Goal: Information Seeking & Learning: Learn about a topic

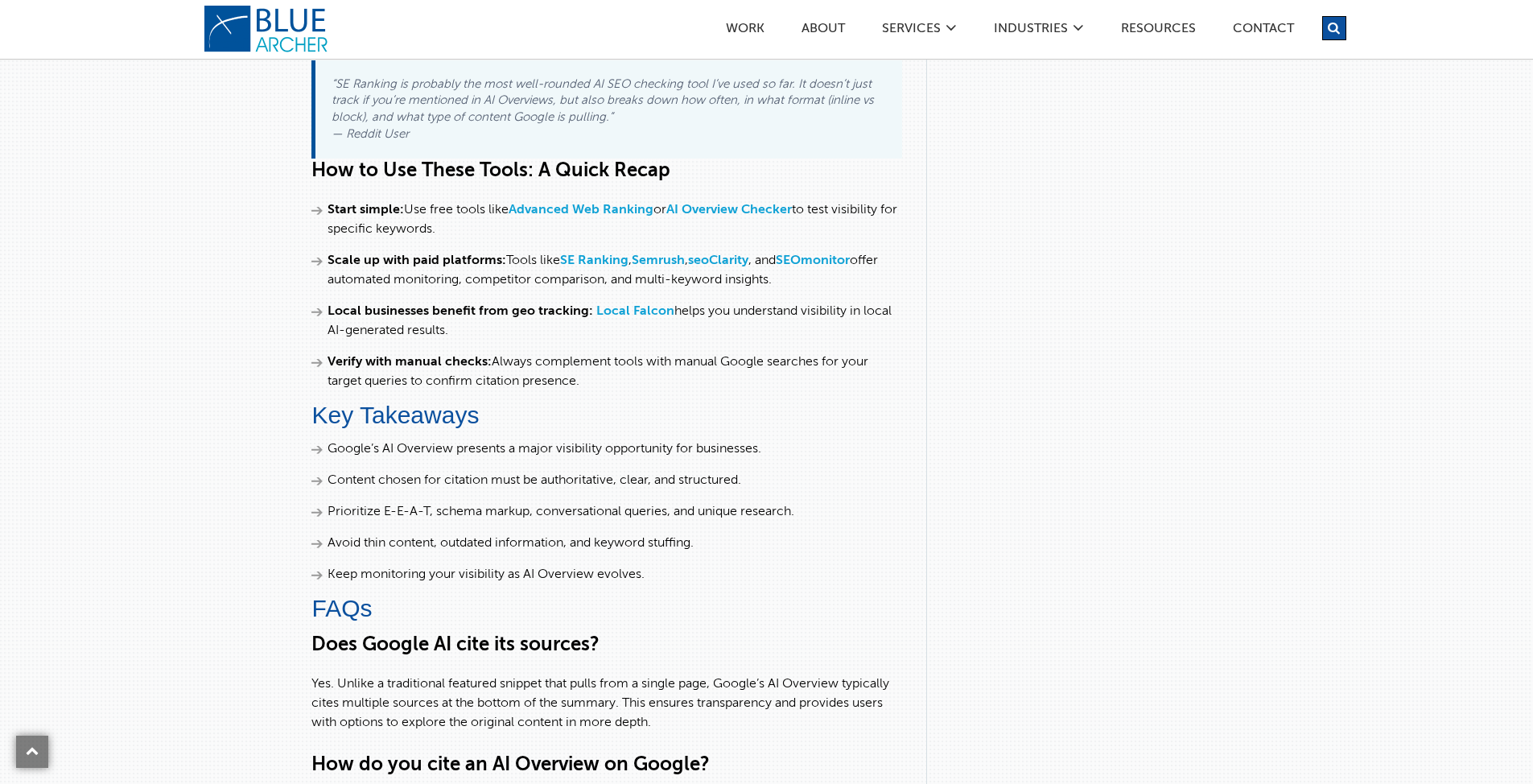
scroll to position [5472, 0]
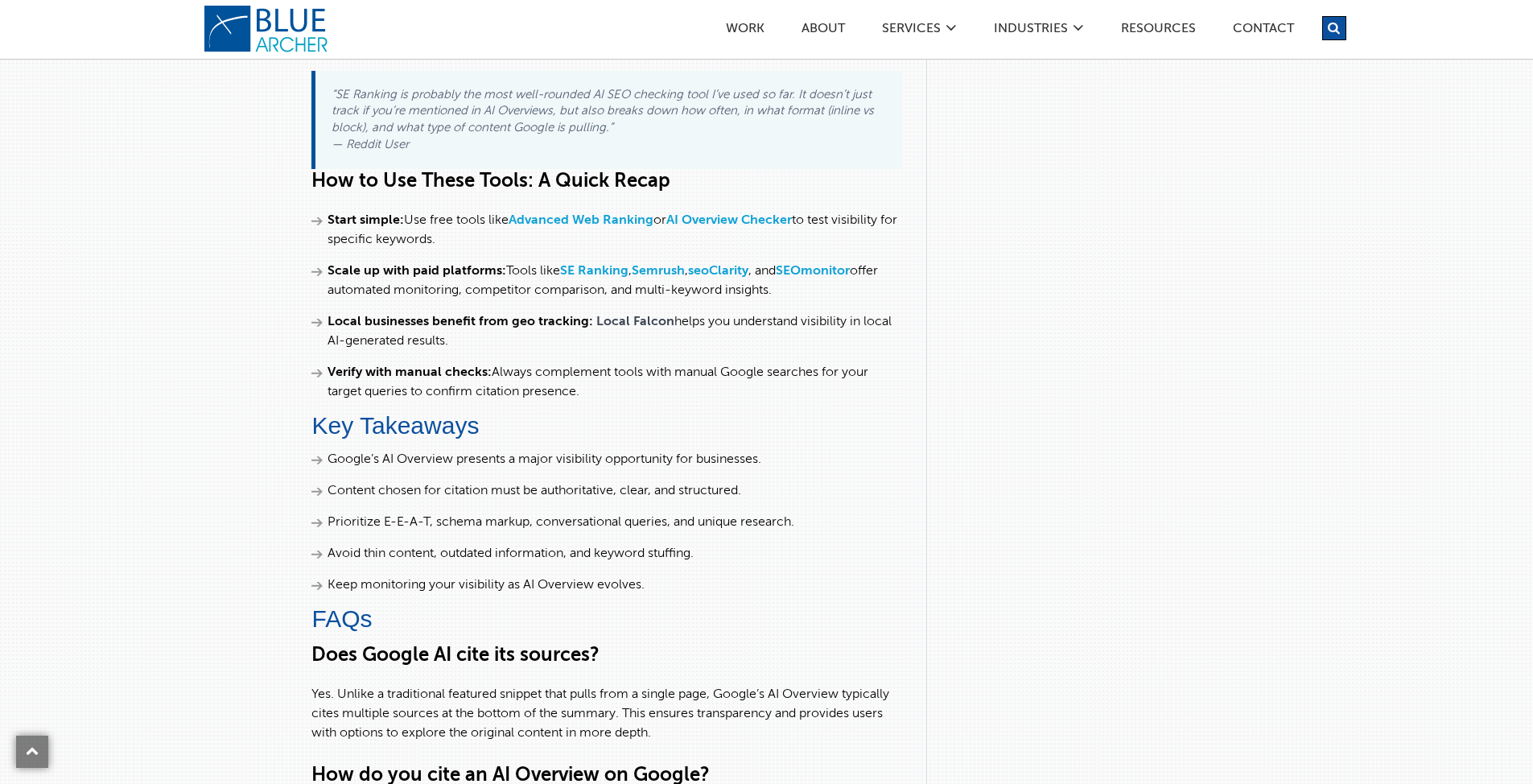
click at [615, 328] on link "Local Falcon" at bounding box center [635, 322] width 78 height 13
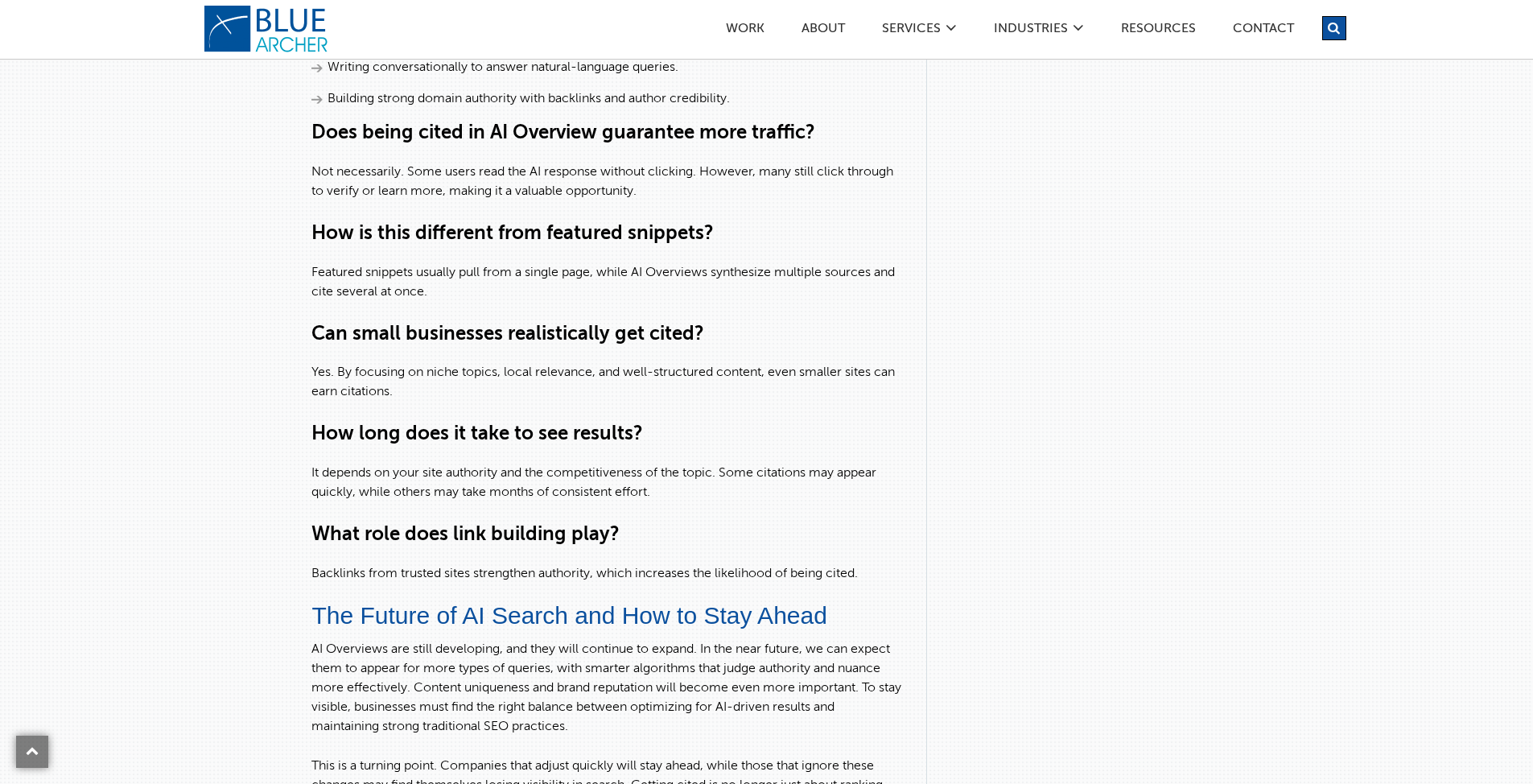
scroll to position [6496, 0]
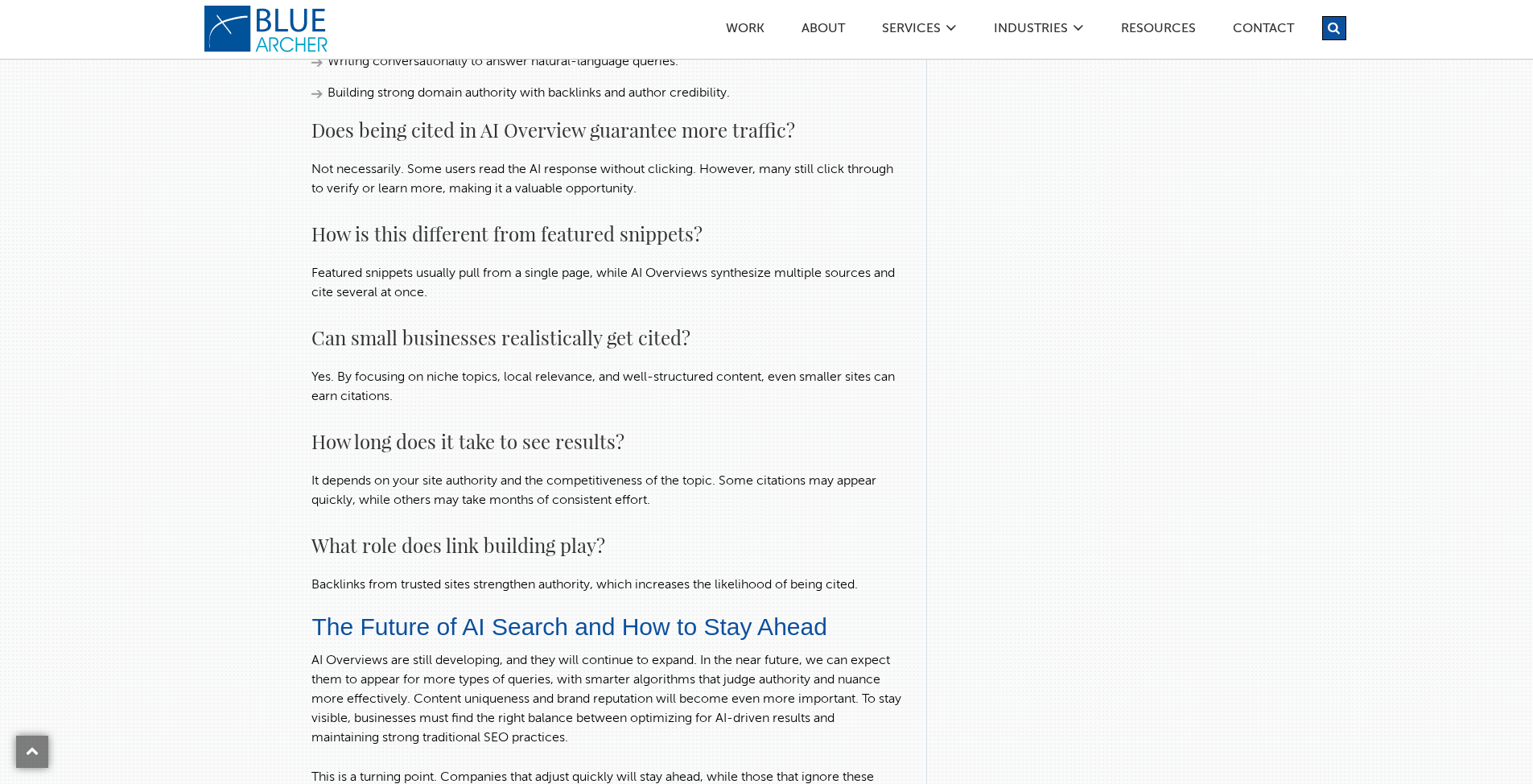
scroll to position [7081, 0]
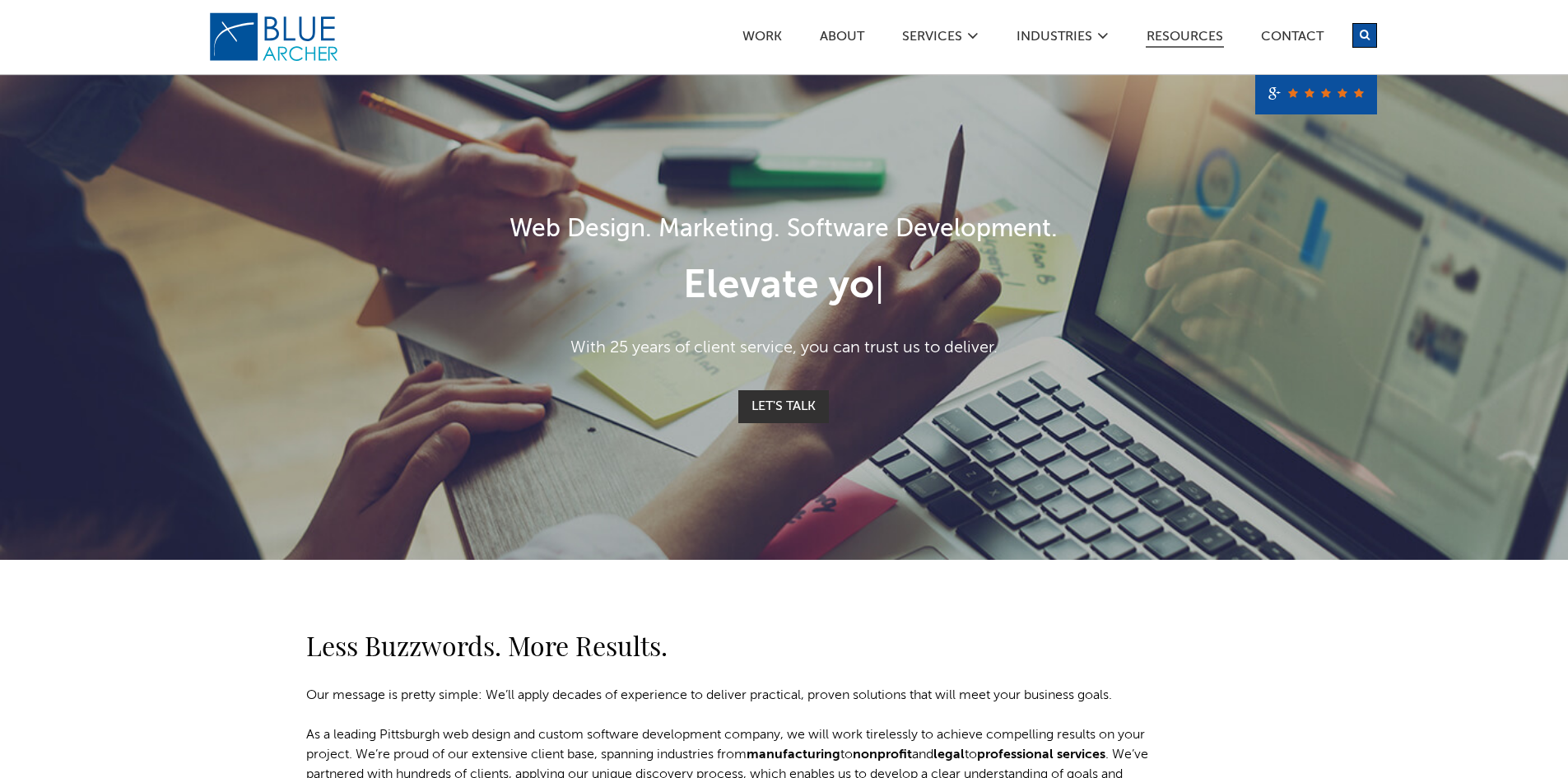
click at [1184, 30] on link "Resources" at bounding box center [1184, 38] width 78 height 17
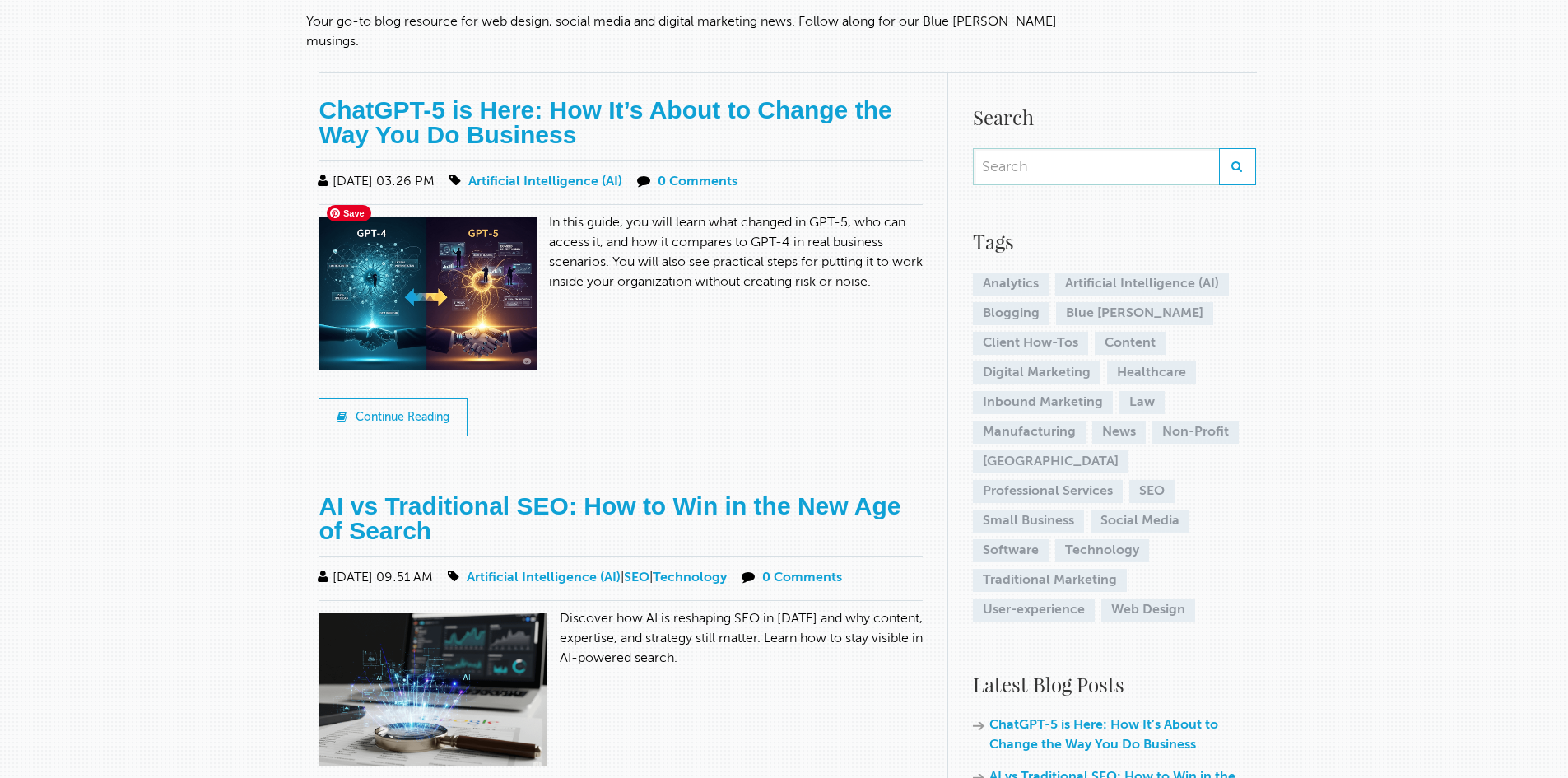
scroll to position [412, 0]
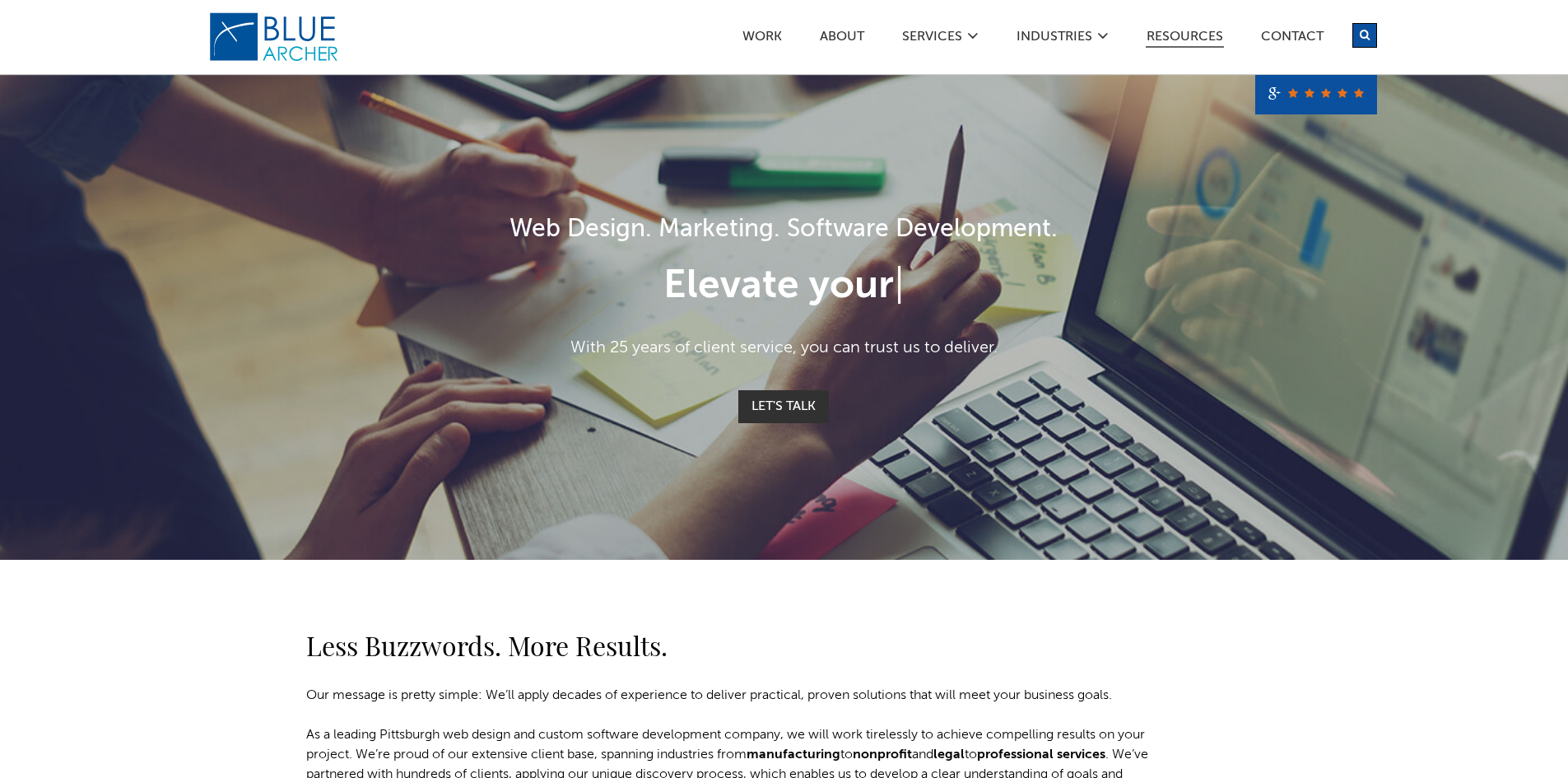
click at [1217, 34] on link "Resources" at bounding box center [1184, 38] width 78 height 17
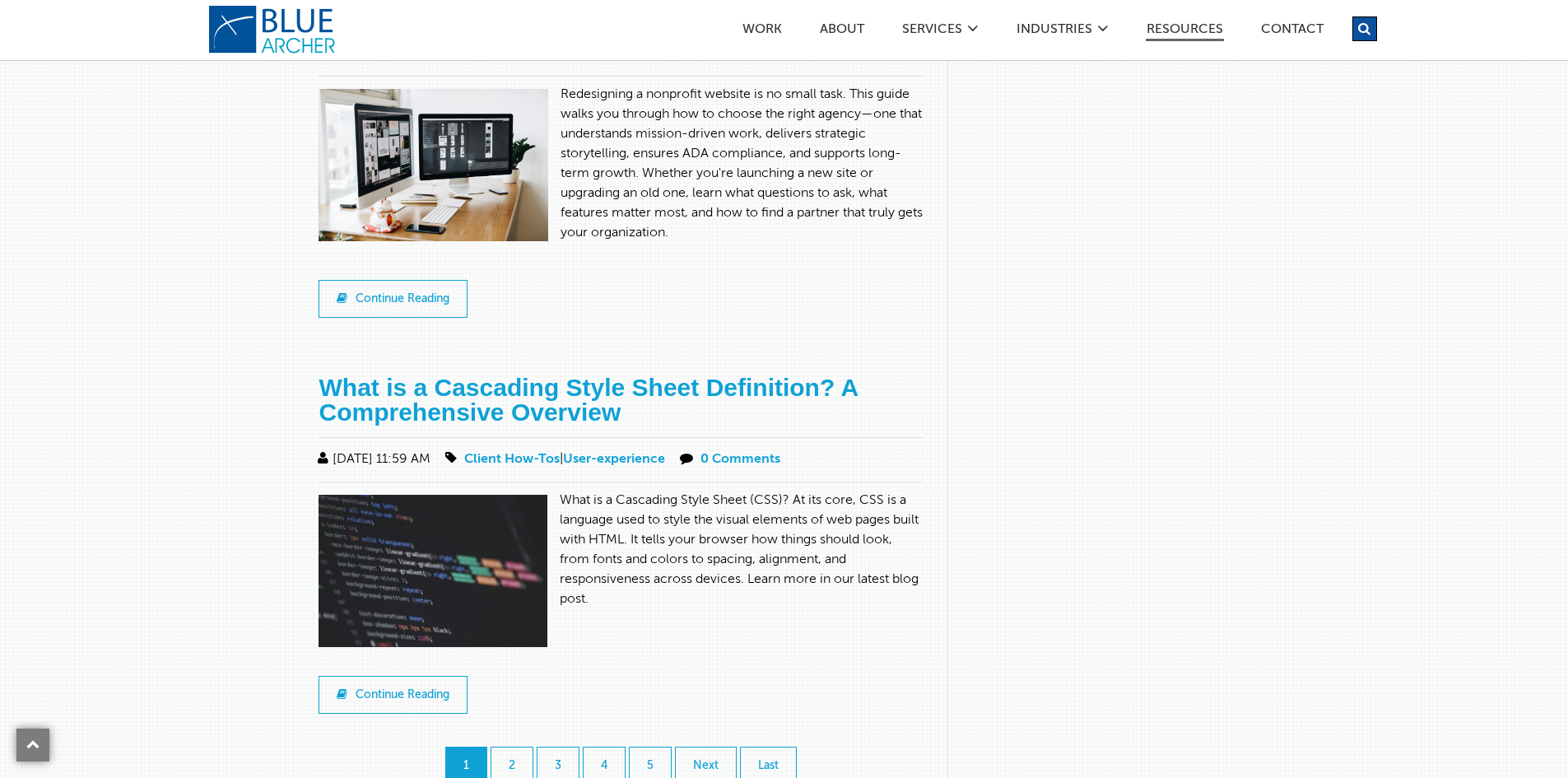
scroll to position [1729, 0]
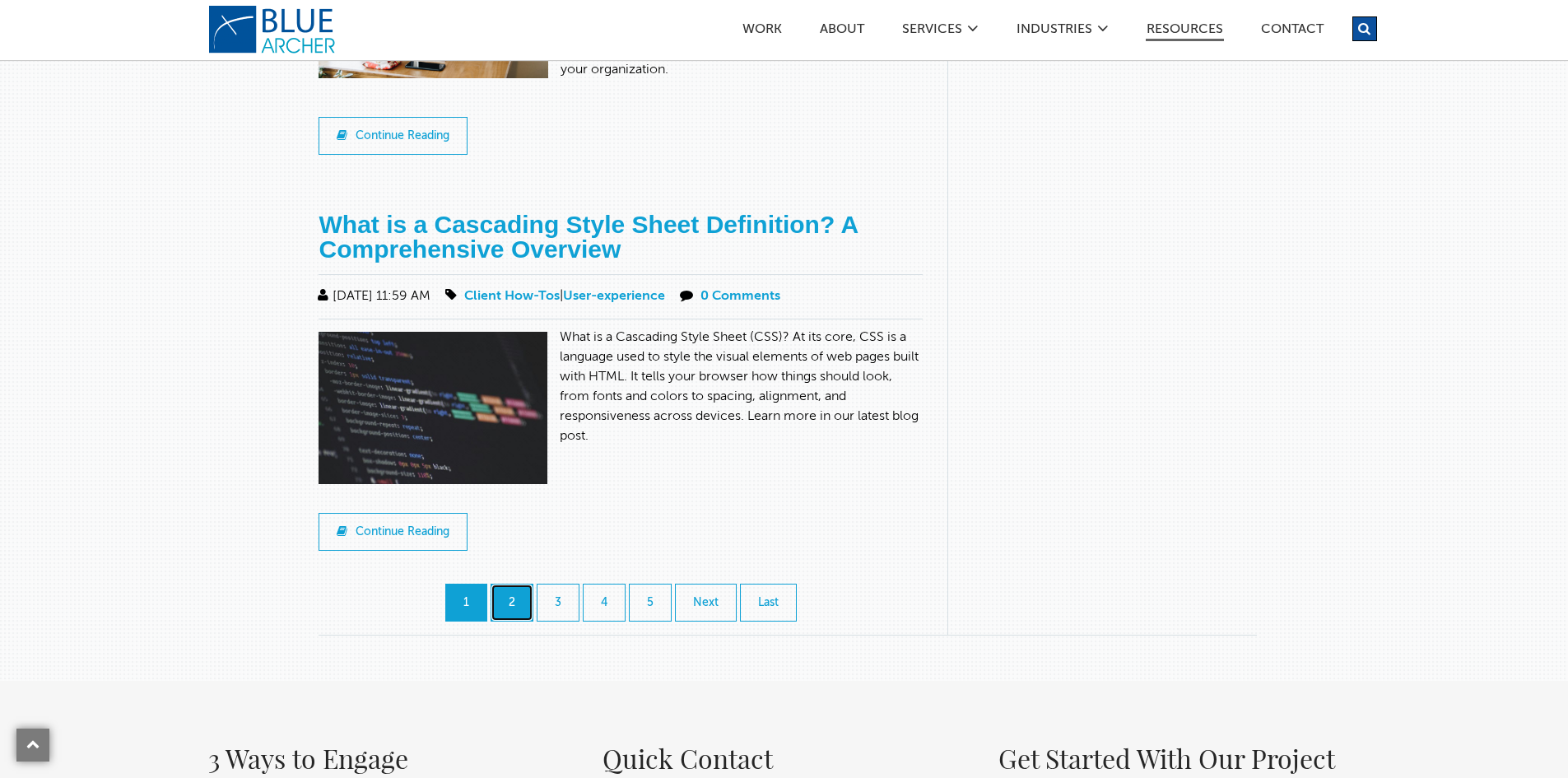
click at [509, 600] on link "2" at bounding box center [512, 603] width 43 height 38
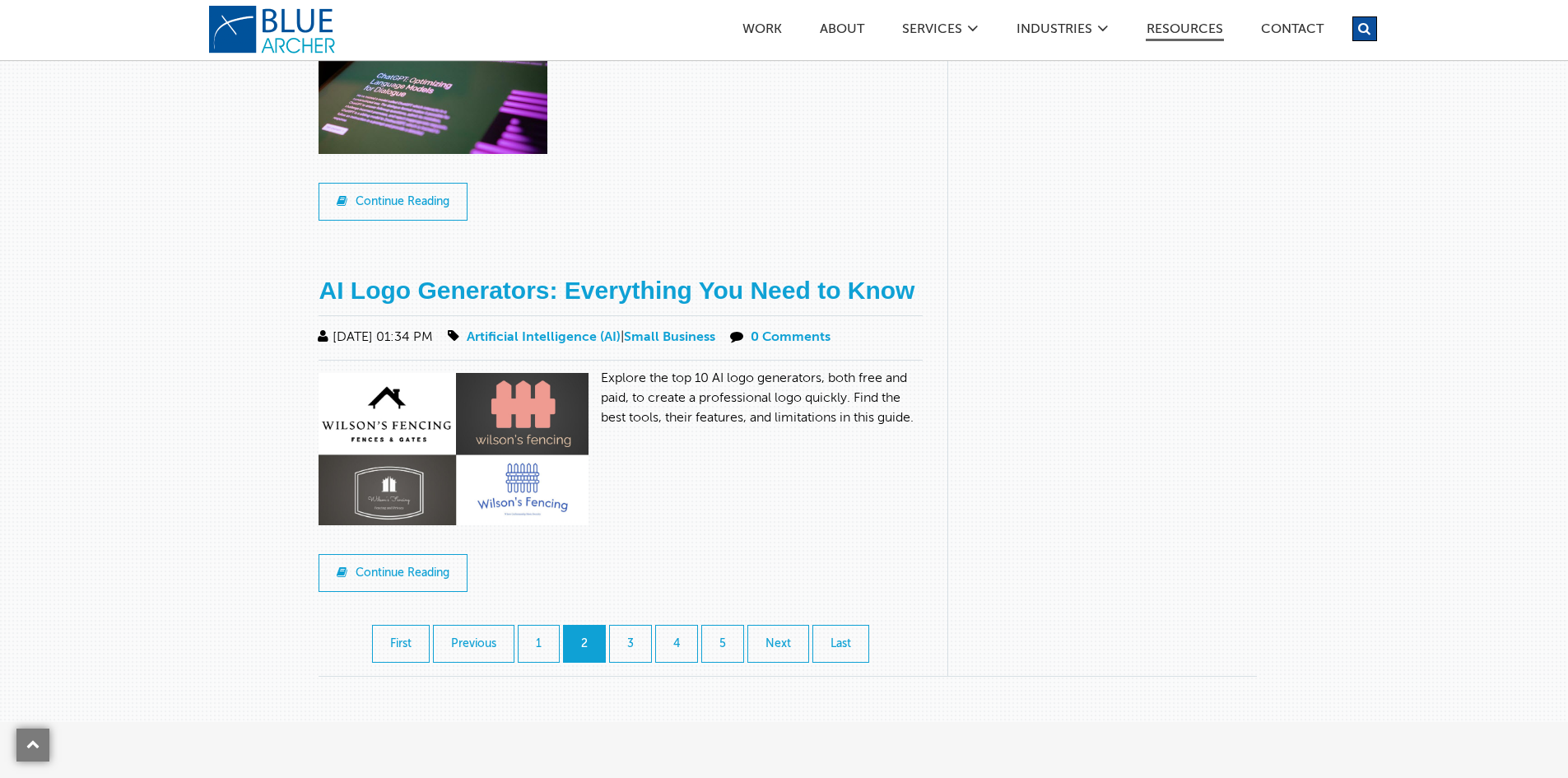
scroll to position [2058, 0]
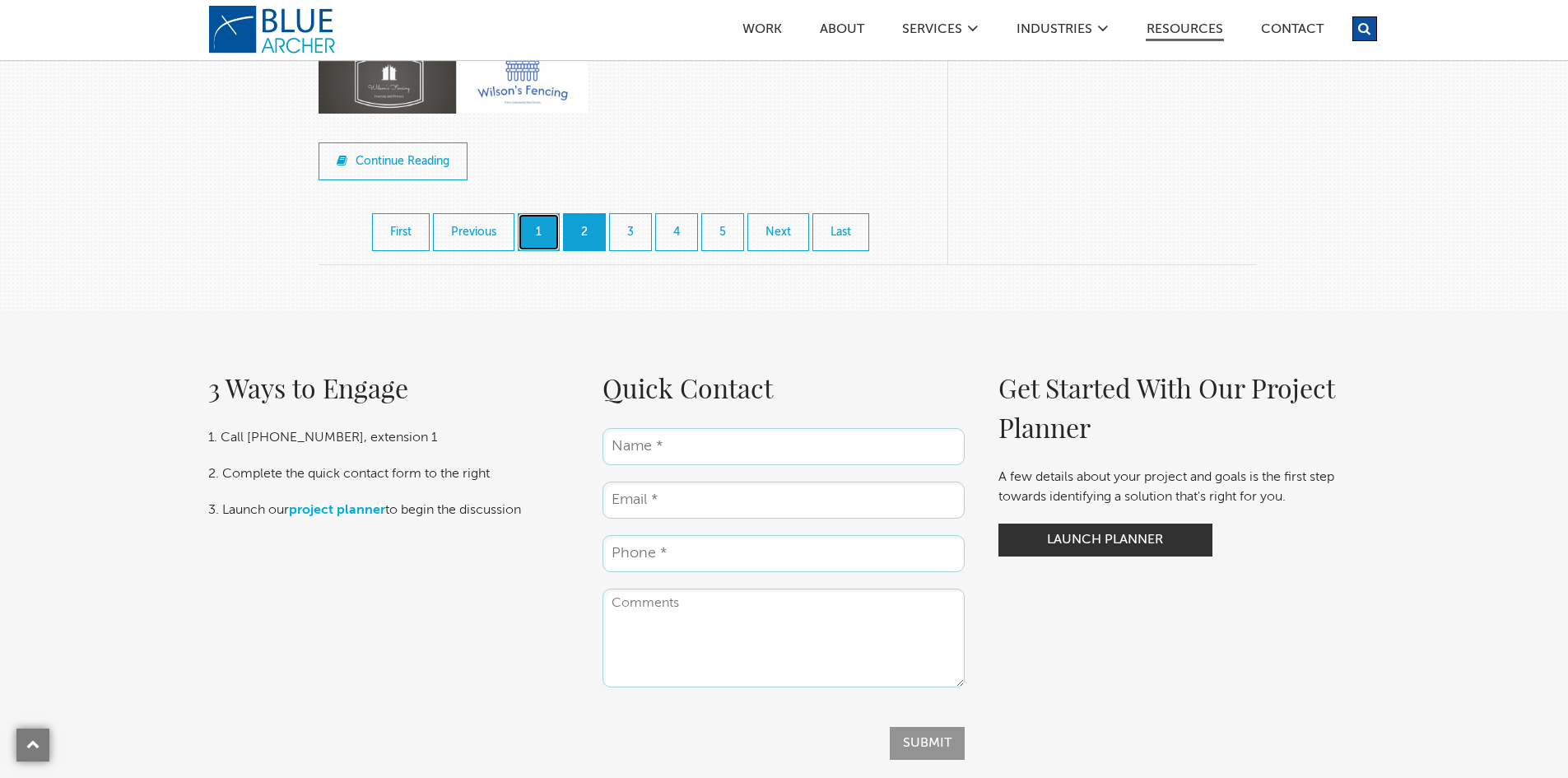
click at [549, 213] on link "1" at bounding box center [538, 232] width 42 height 38
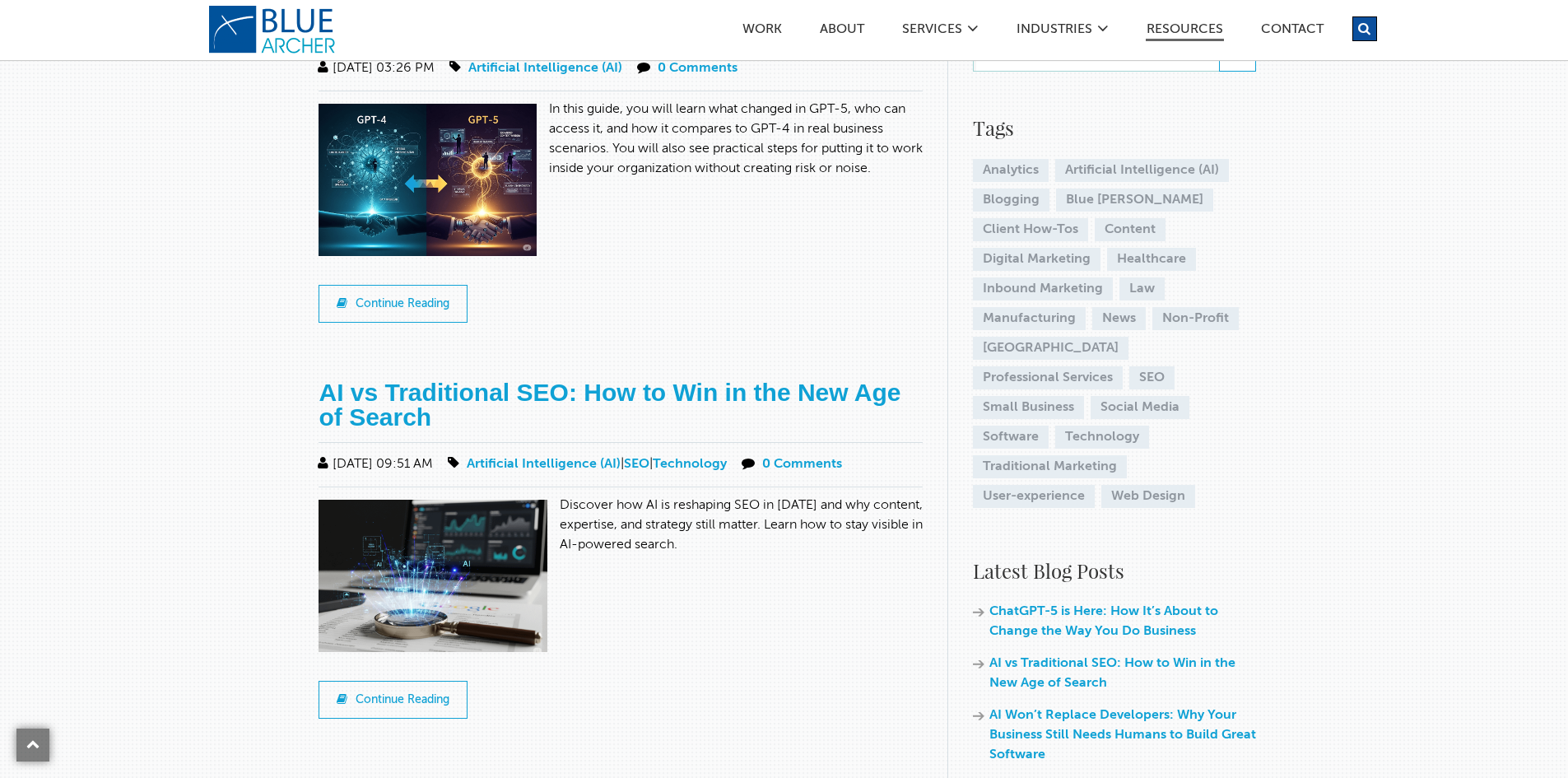
scroll to position [494, 0]
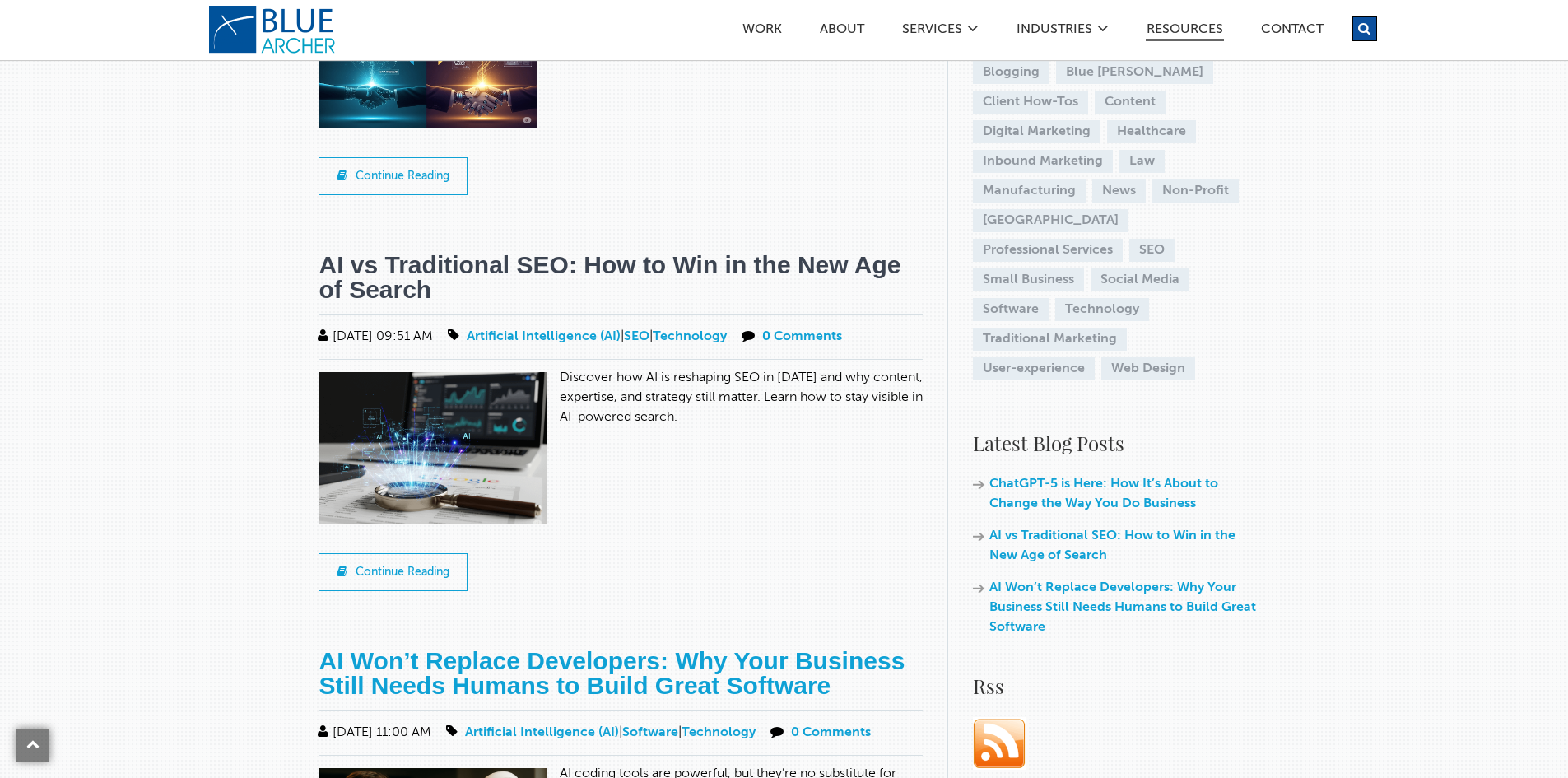
click at [361, 252] on link "AI vs Traditional SEO: How to Win in the New Age of Search" at bounding box center [609, 278] width 582 height 52
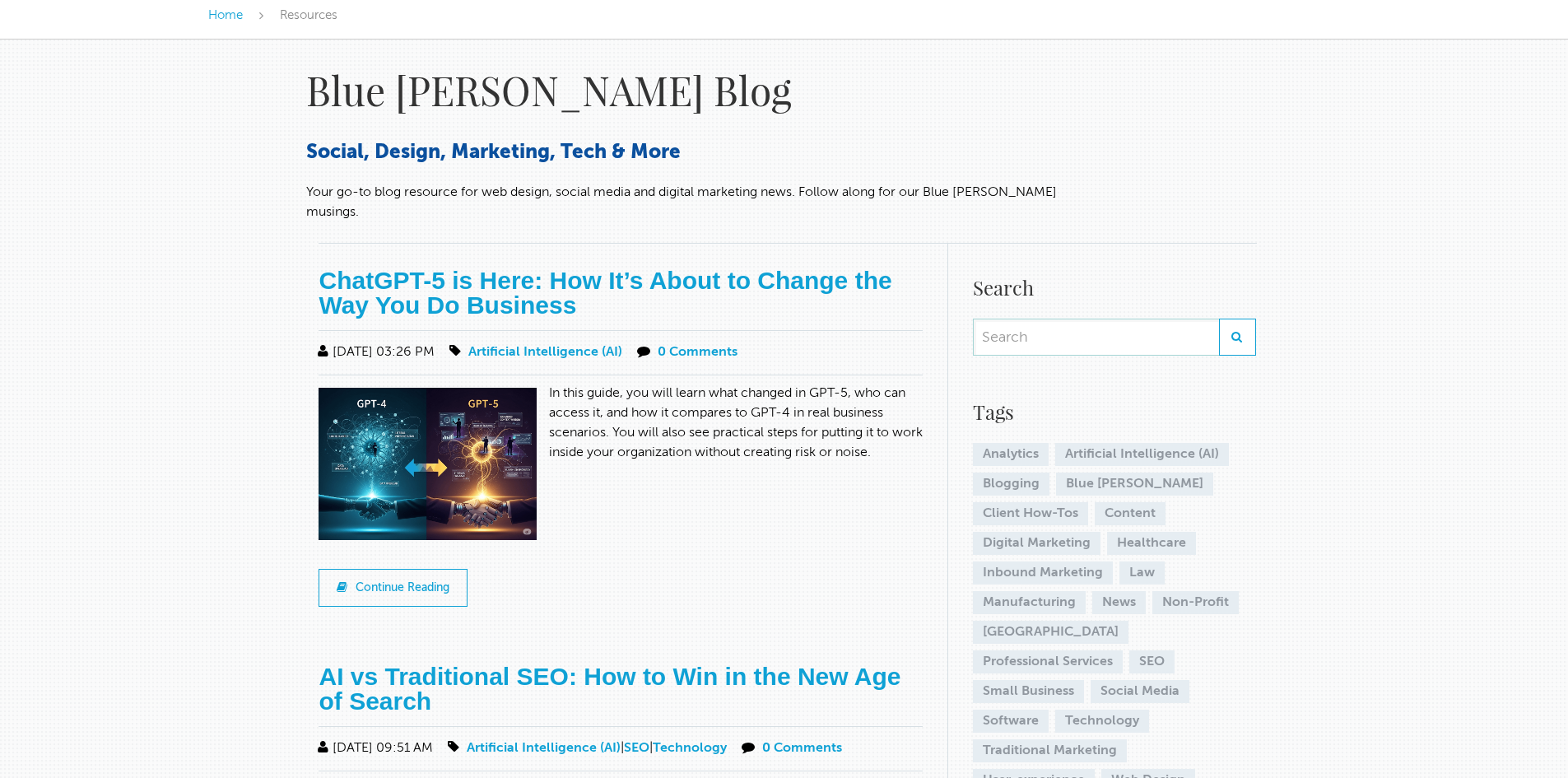
scroll to position [0, 0]
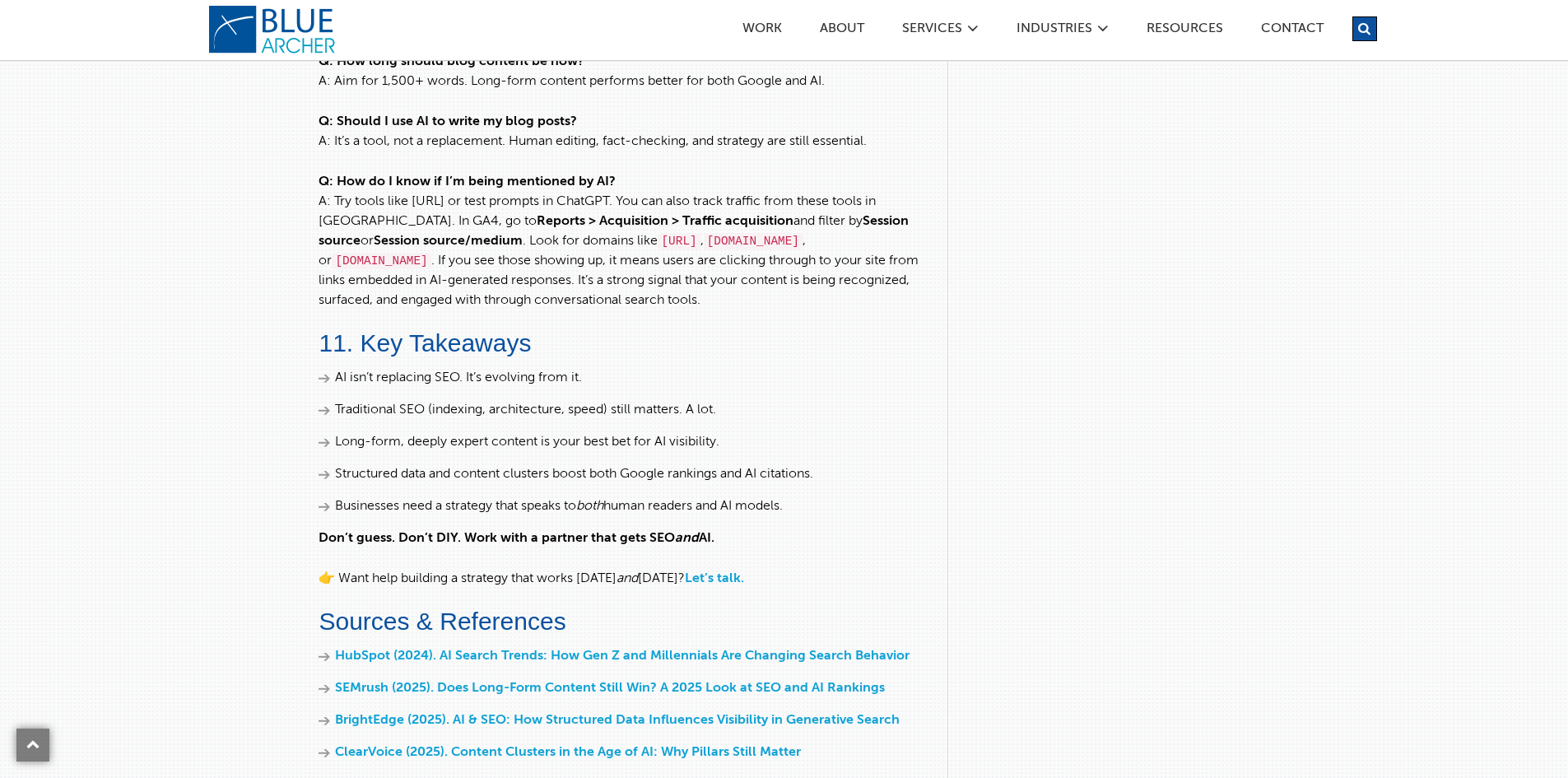
scroll to position [4940, 0]
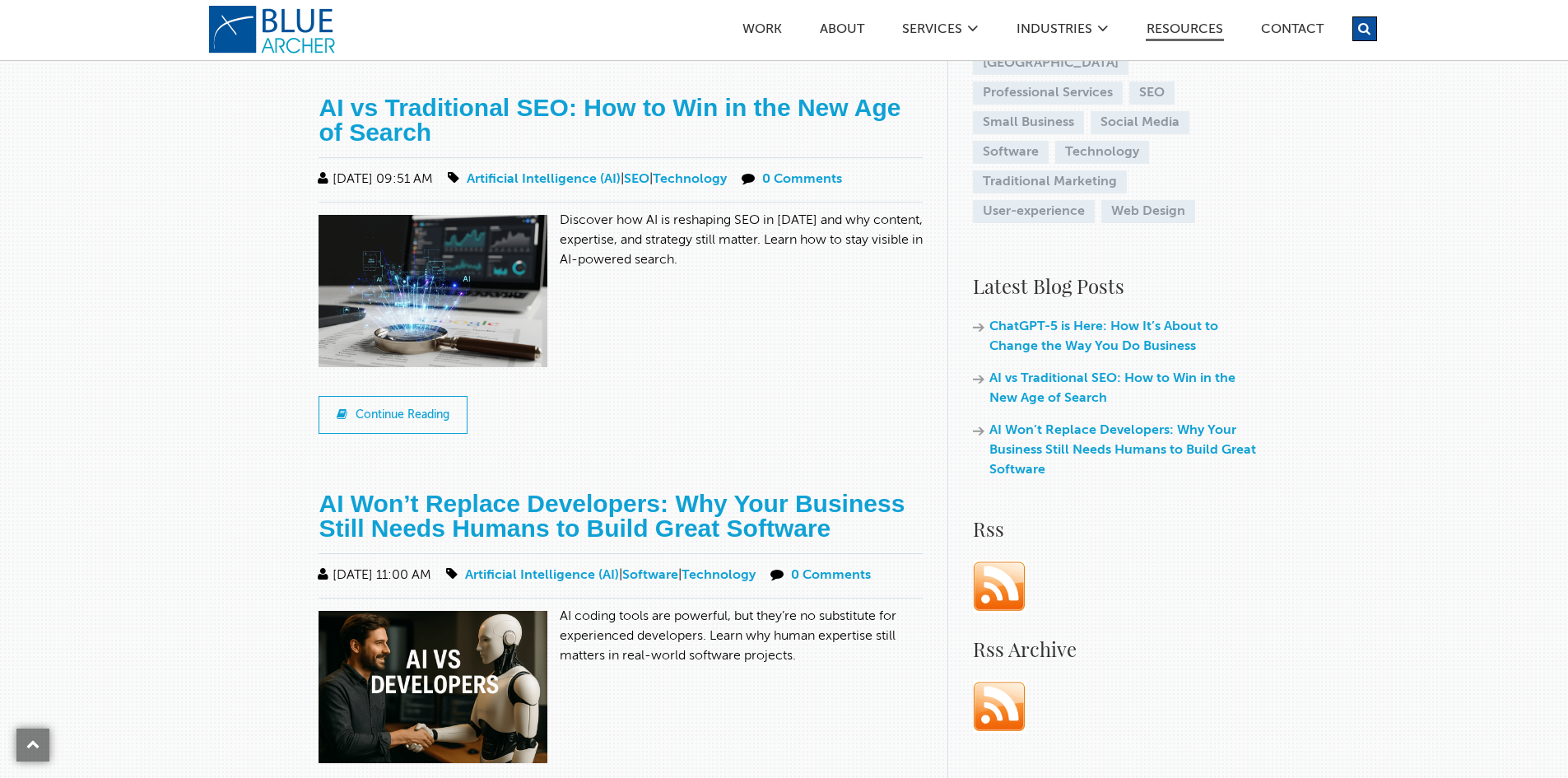
scroll to position [659, 0]
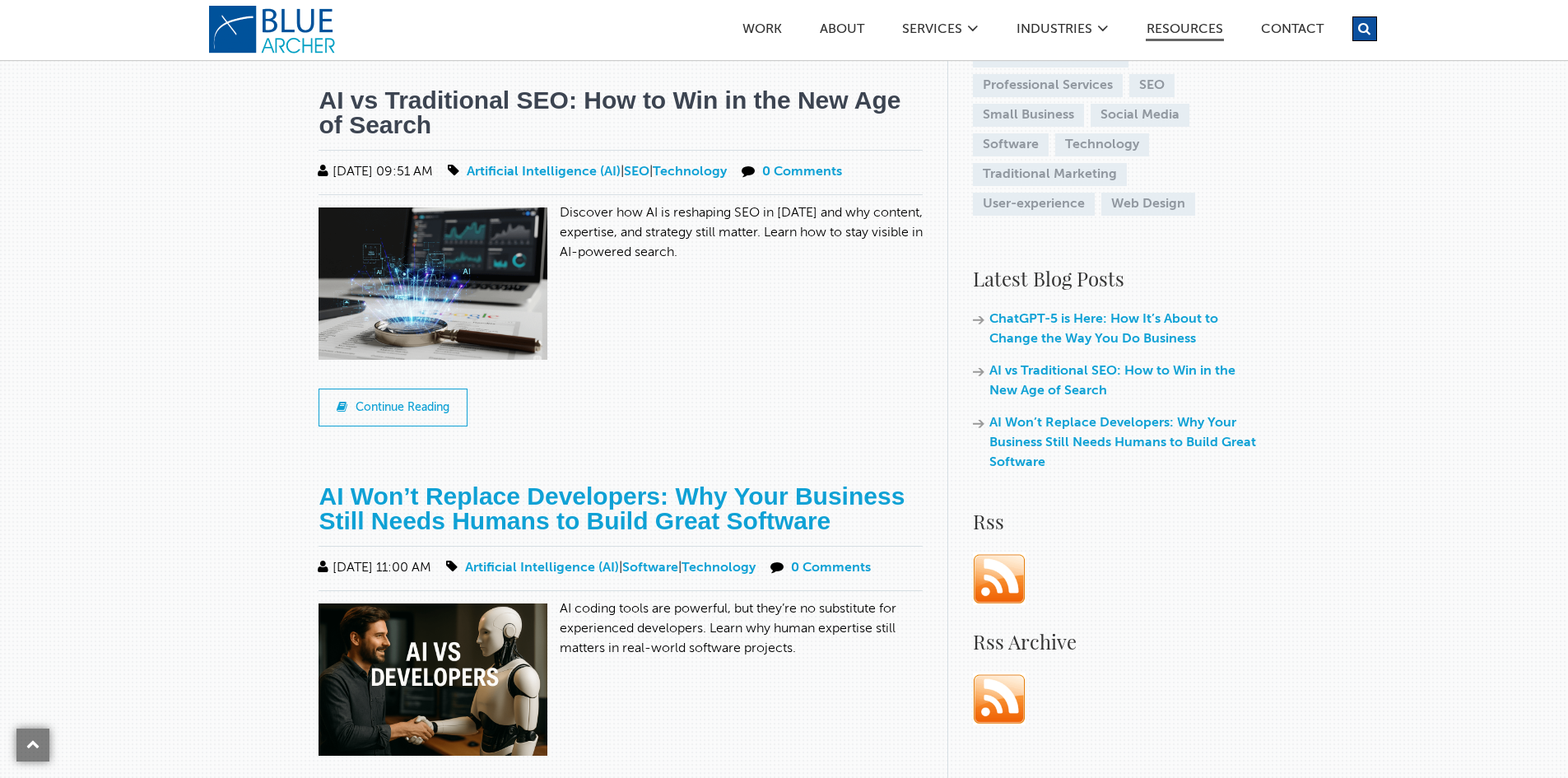
click at [663, 90] on link "AI vs Traditional SEO: How to Win in the New Age of Search" at bounding box center [609, 113] width 582 height 52
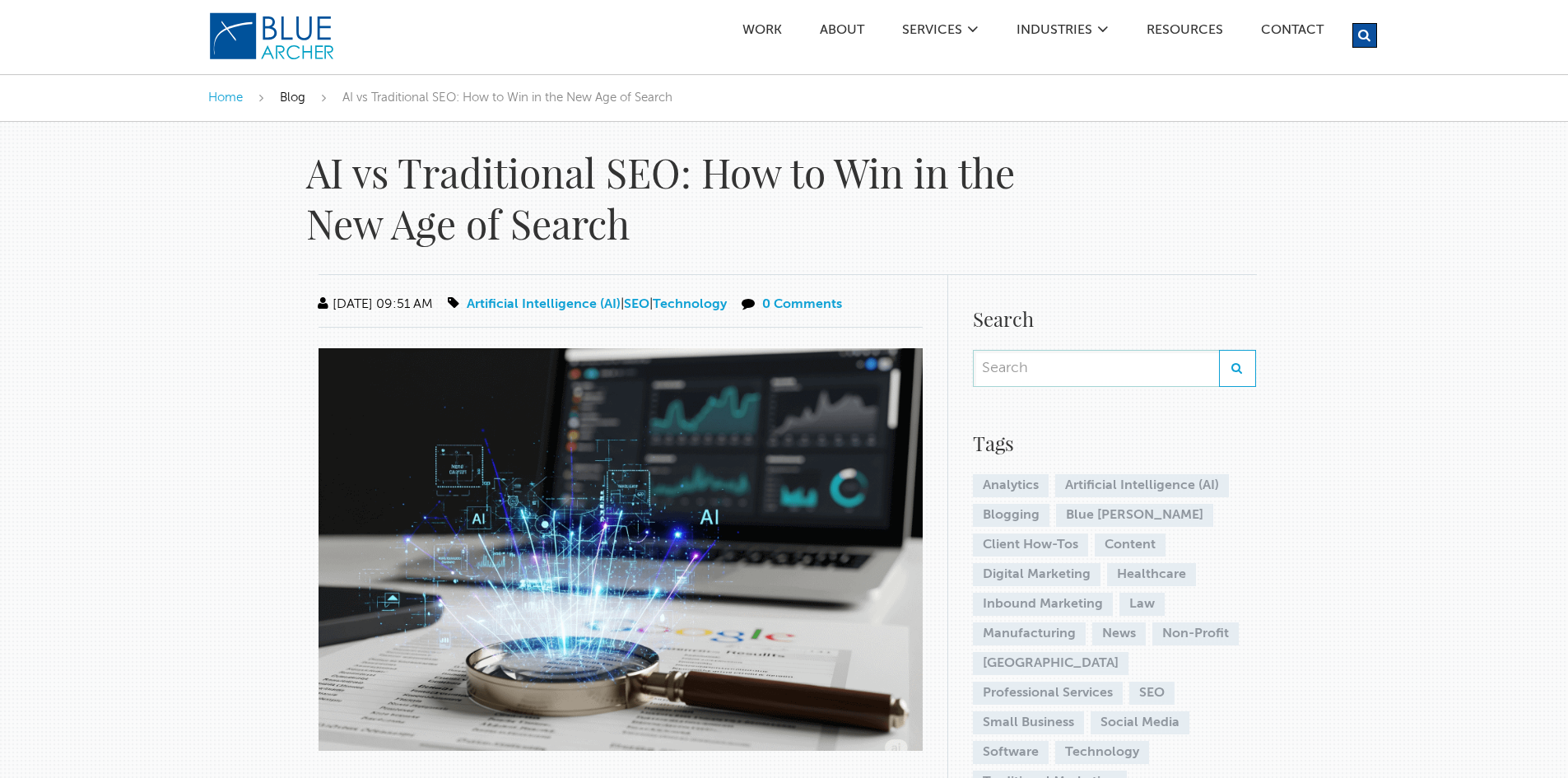
click at [293, 101] on span "Blog" at bounding box center [293, 98] width 26 height 13
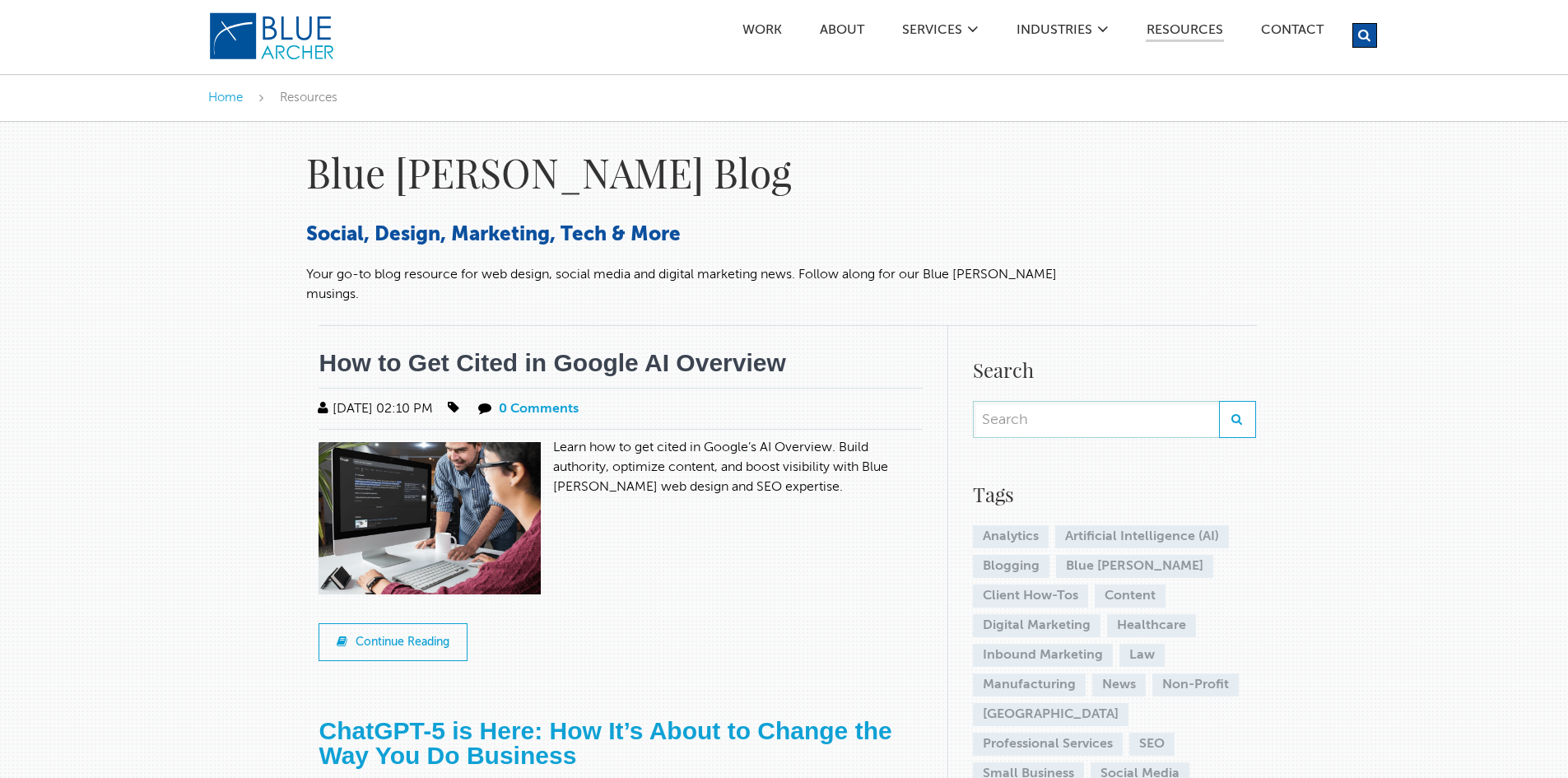
click at [677, 349] on link "How to Get Cited in Google AI Overview" at bounding box center [551, 363] width 466 height 27
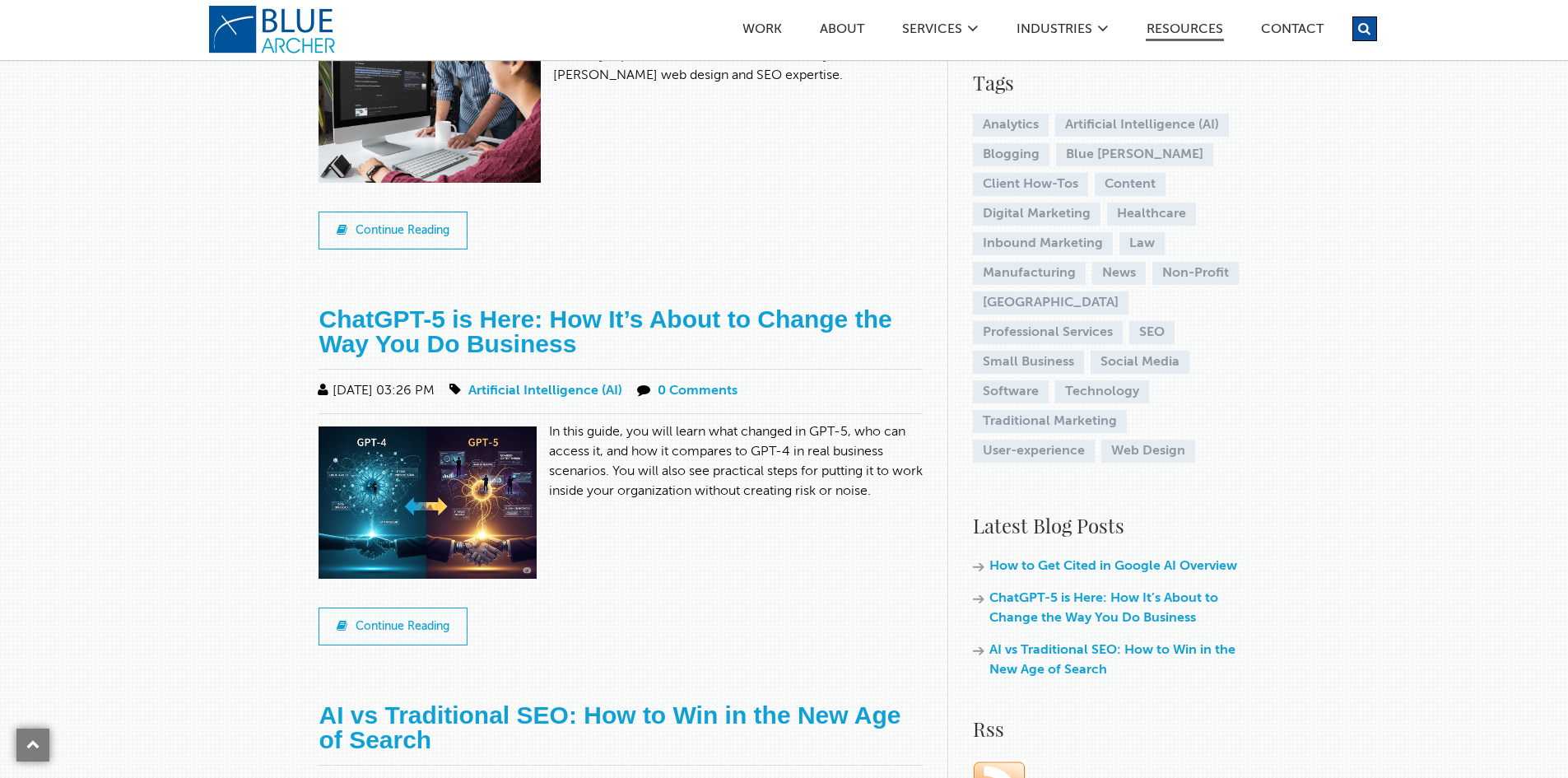
scroll to position [82, 0]
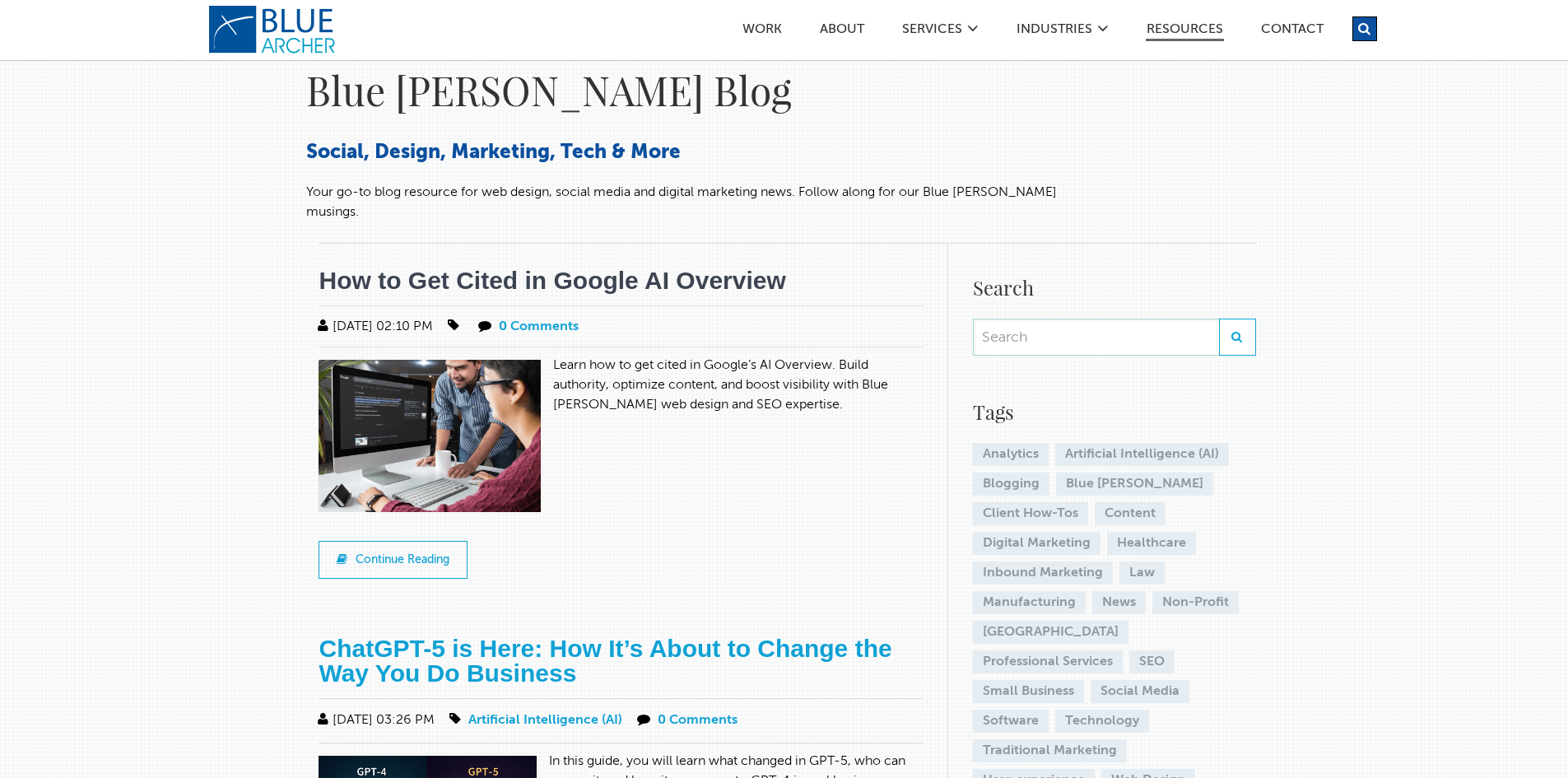
click at [472, 272] on link "How to Get Cited in Google AI Overview" at bounding box center [551, 280] width 466 height 27
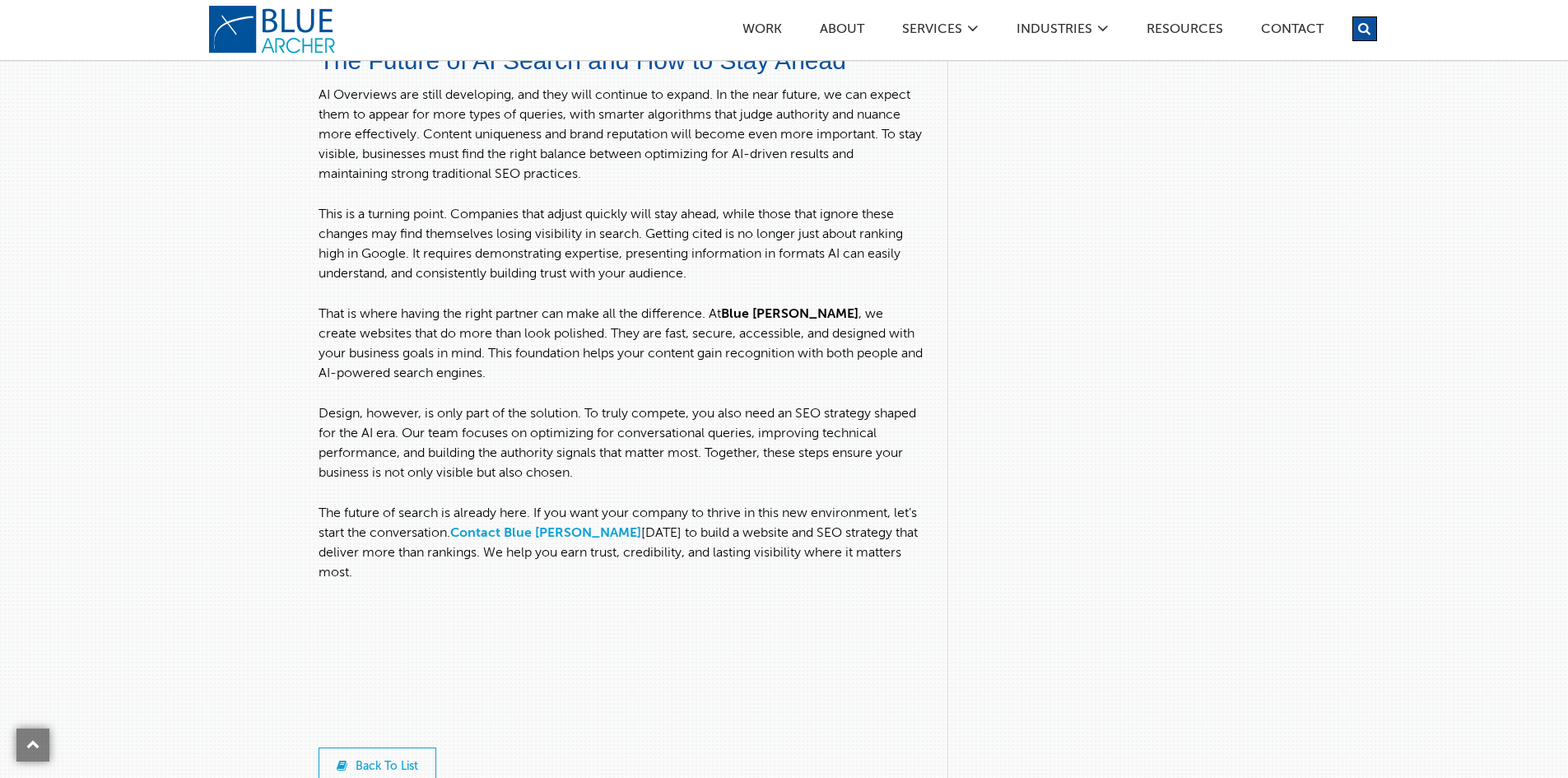
scroll to position [7904, 0]
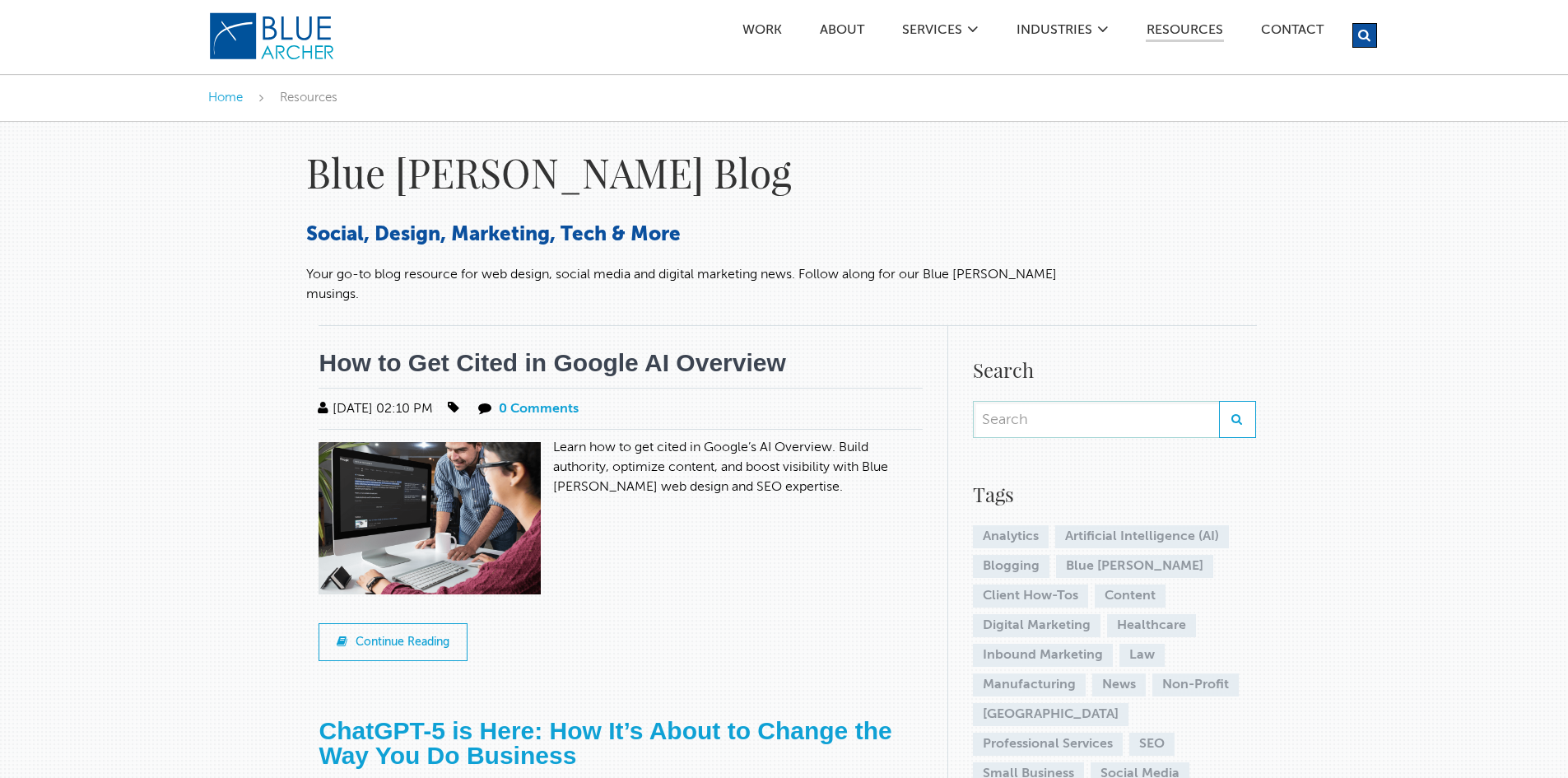
click at [459, 354] on link "How to Get Cited in Google AI Overview" at bounding box center [551, 363] width 466 height 27
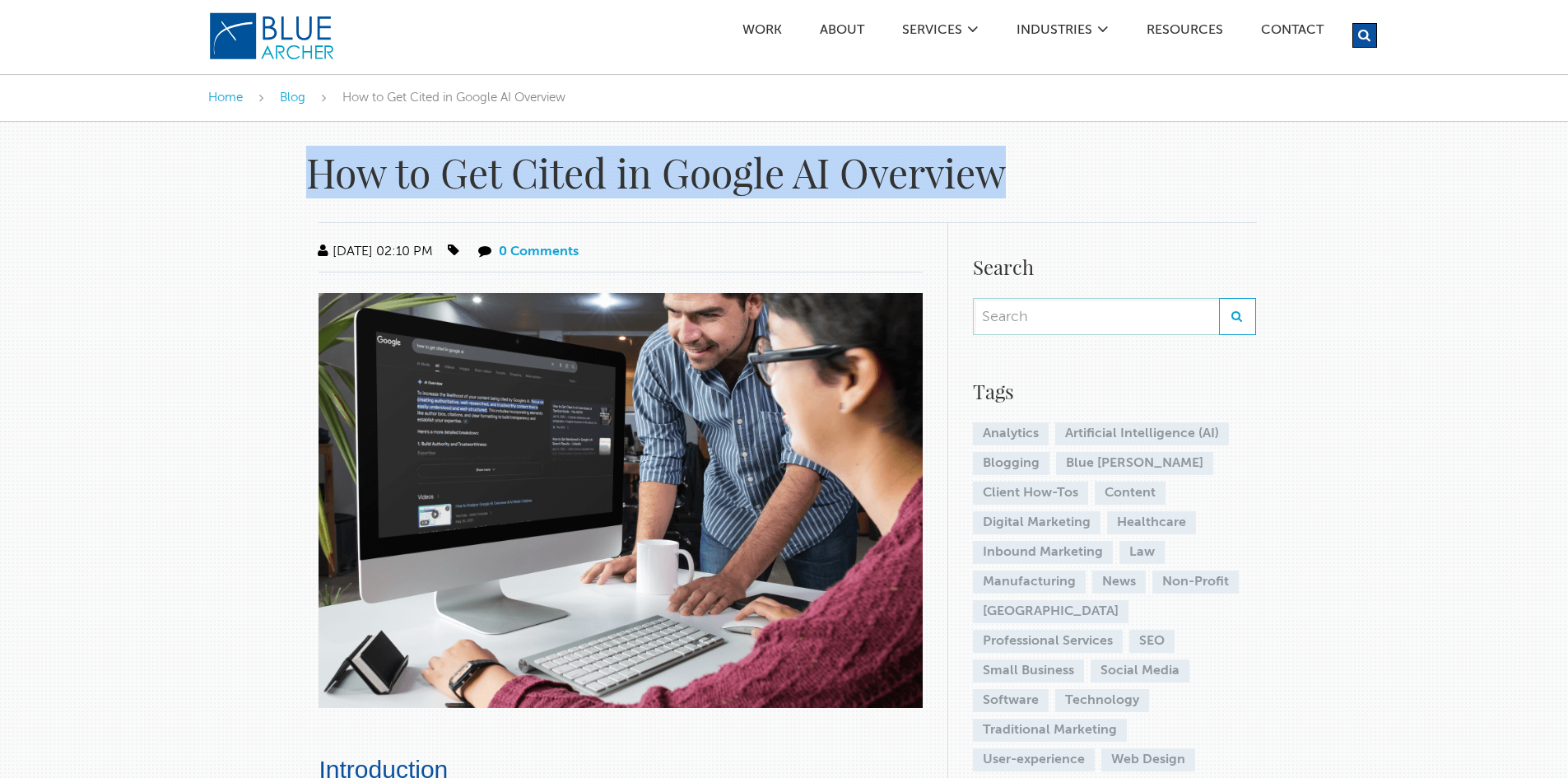
drag, startPoint x: 292, startPoint y: 174, endPoint x: 1089, endPoint y: 162, distance: 797.1
copy h1 "How to Get Cited in Google AI Overview"
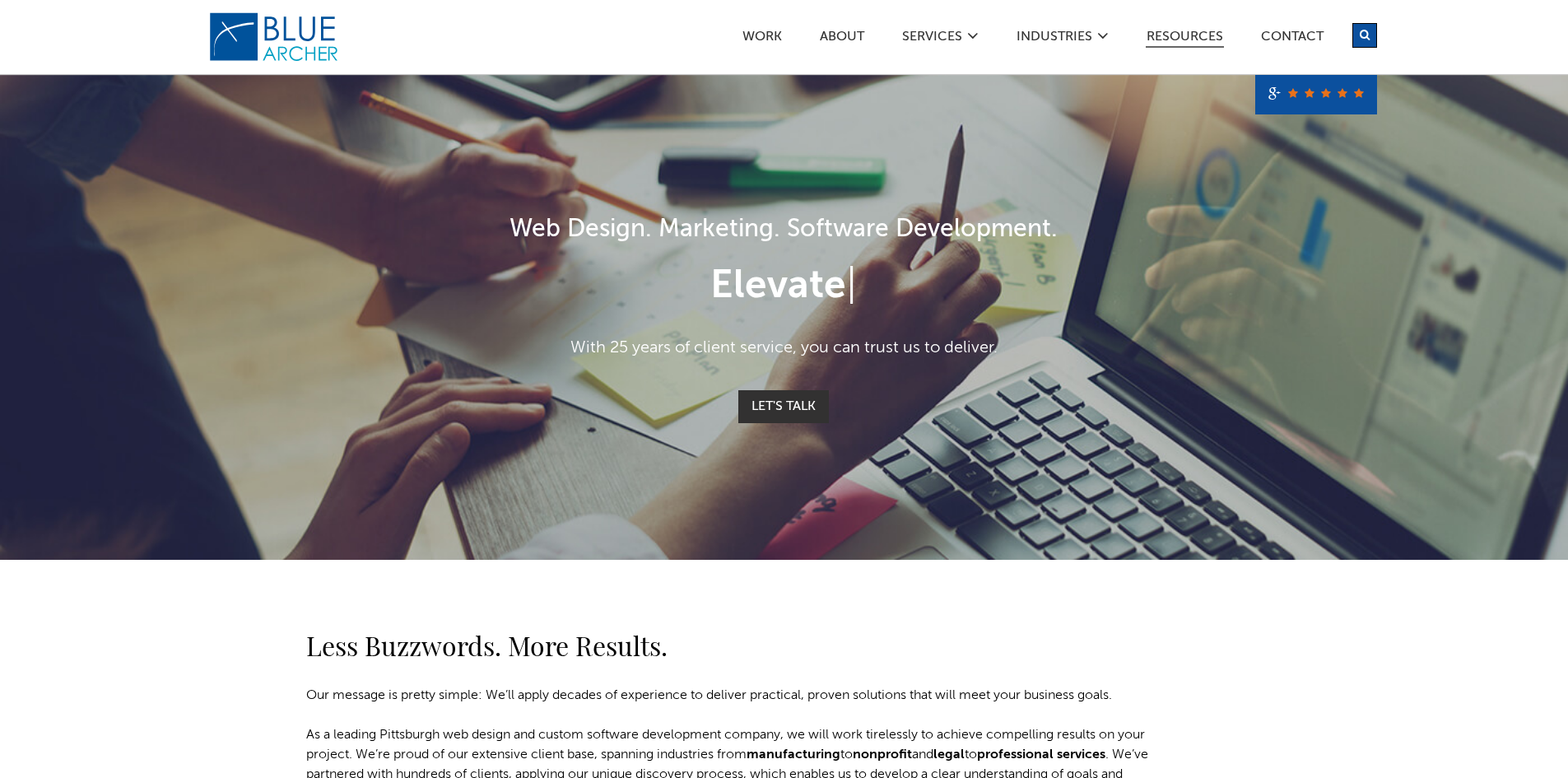
click at [1167, 36] on link "Resources" at bounding box center [1184, 38] width 78 height 17
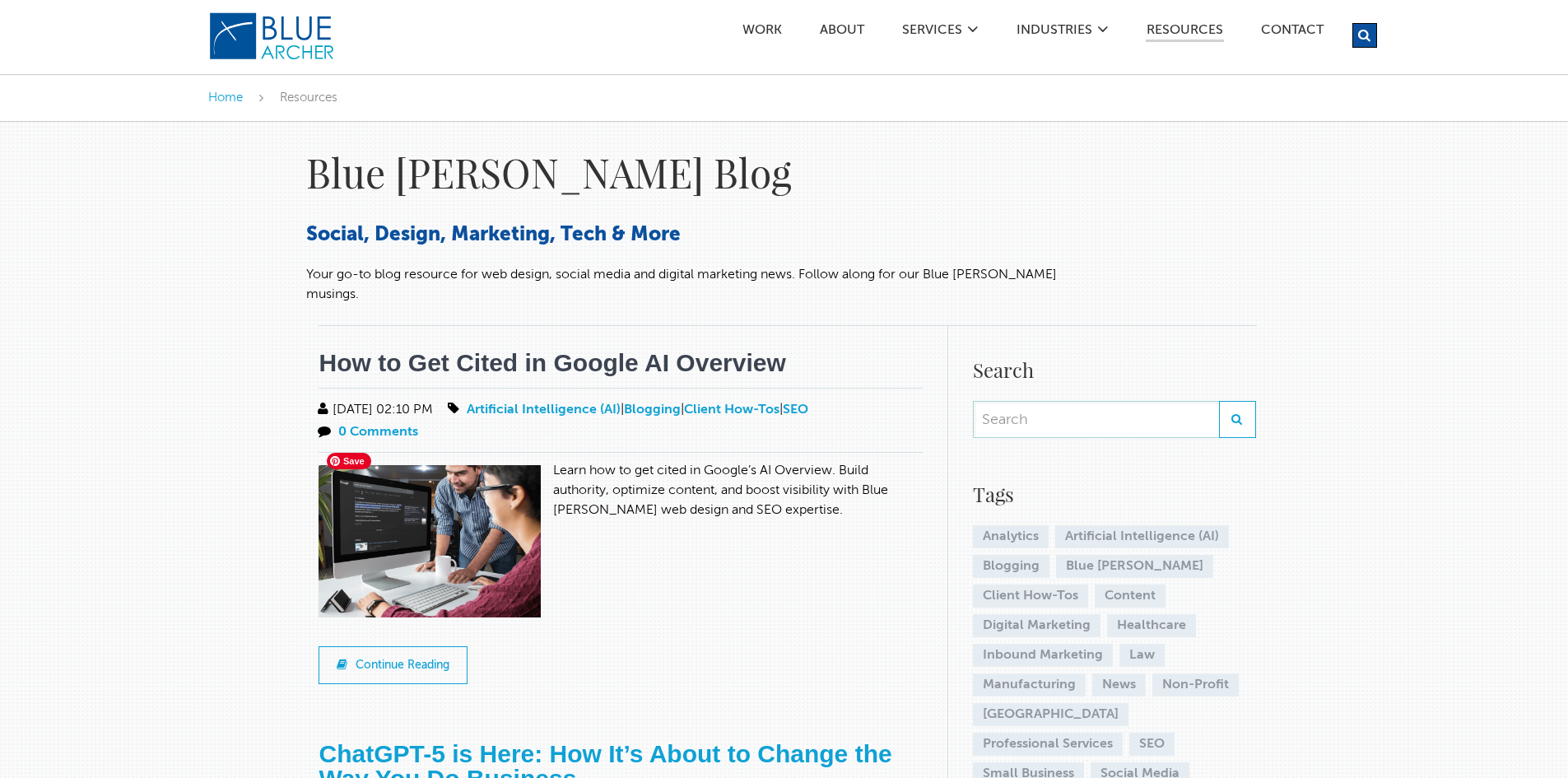
click at [468, 355] on link "How to Get Cited in Google AI Overview" at bounding box center [551, 363] width 466 height 27
